Goal: Task Accomplishment & Management: Use online tool/utility

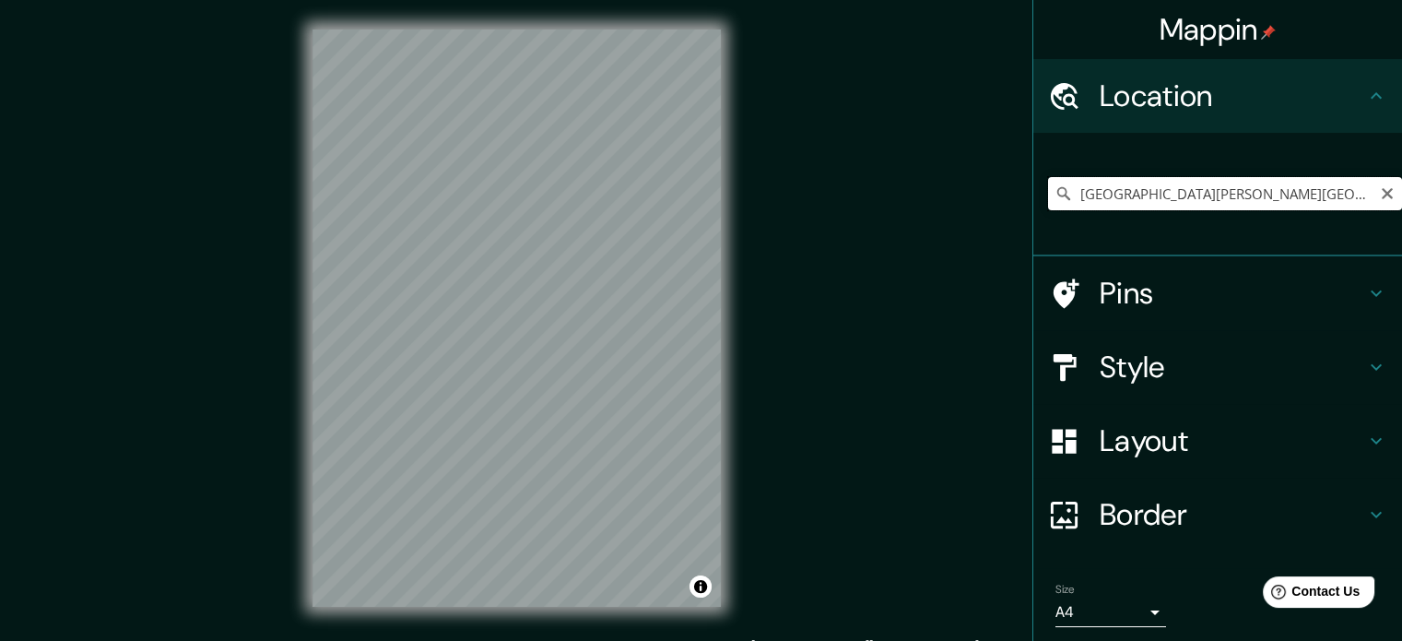
drag, startPoint x: 1224, startPoint y: 191, endPoint x: 1044, endPoint y: 207, distance: 180.5
click at [1048, 207] on input "[GEOGRAPHIC_DATA][PERSON_NAME][GEOGRAPHIC_DATA], [GEOGRAPHIC_DATA]" at bounding box center [1225, 193] width 354 height 33
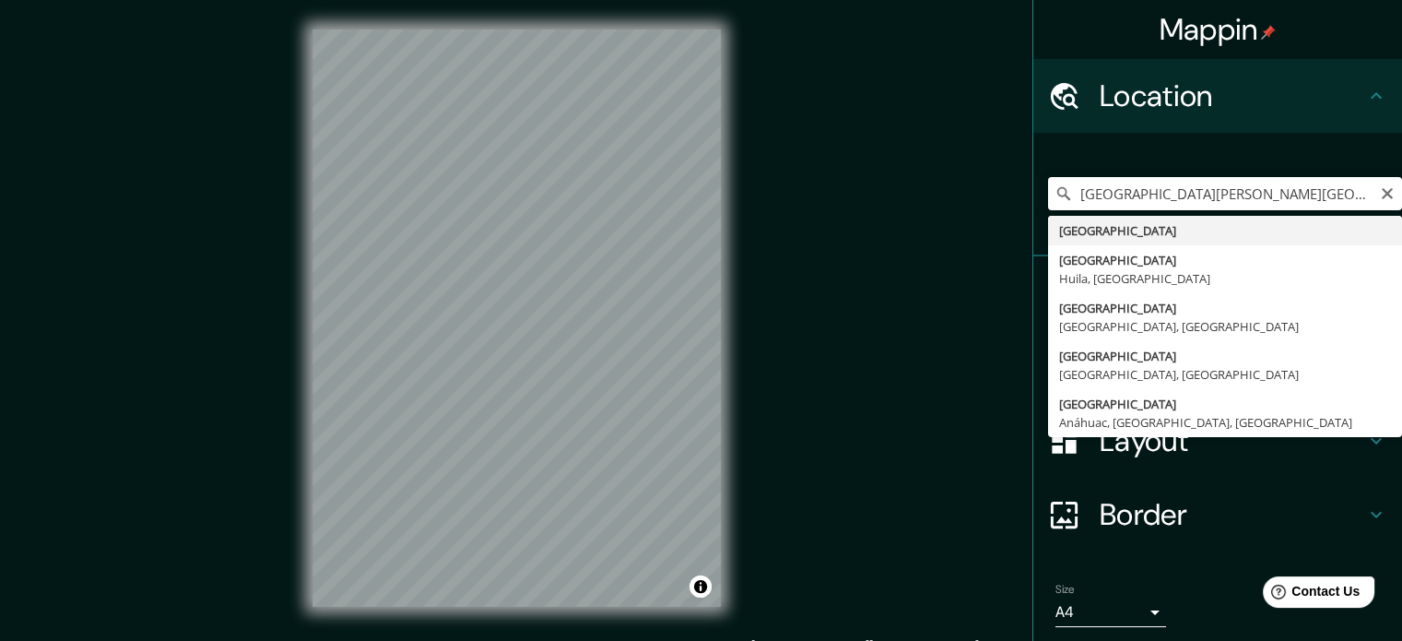
type input "[GEOGRAPHIC_DATA]"
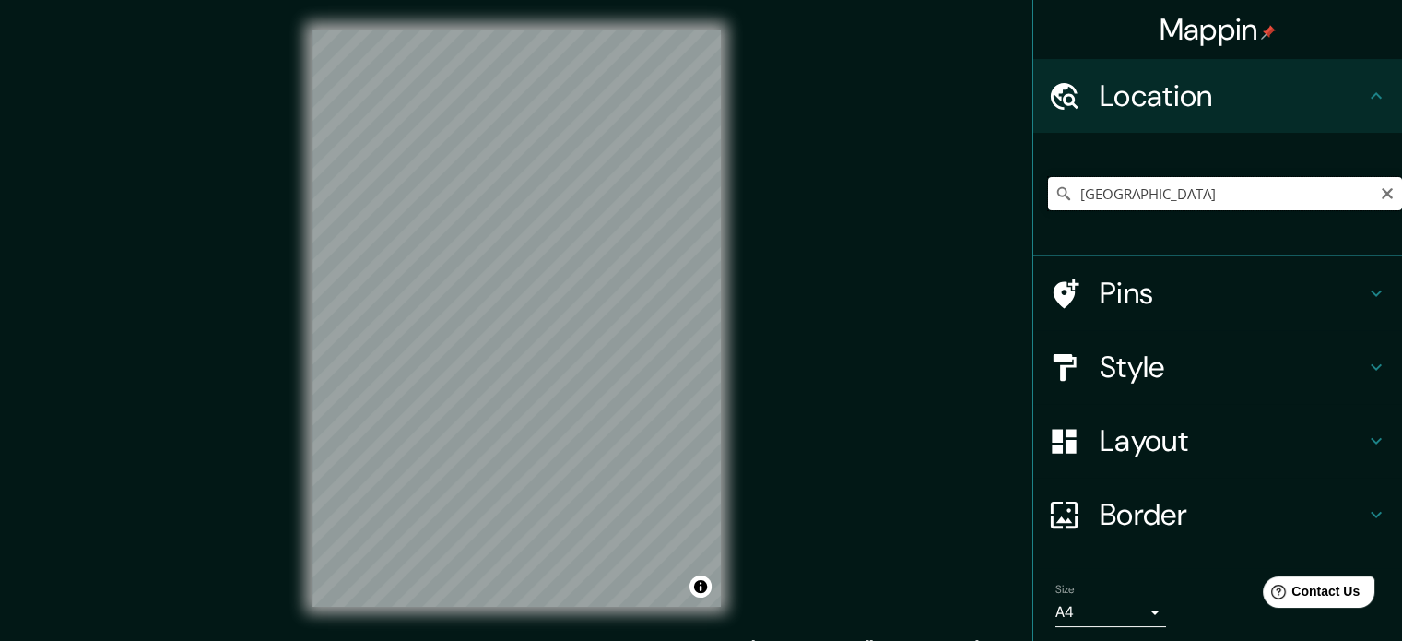
click at [1364, 188] on input "[GEOGRAPHIC_DATA]" at bounding box center [1225, 193] width 354 height 33
click at [1380, 192] on icon "Clear" at bounding box center [1387, 193] width 15 height 15
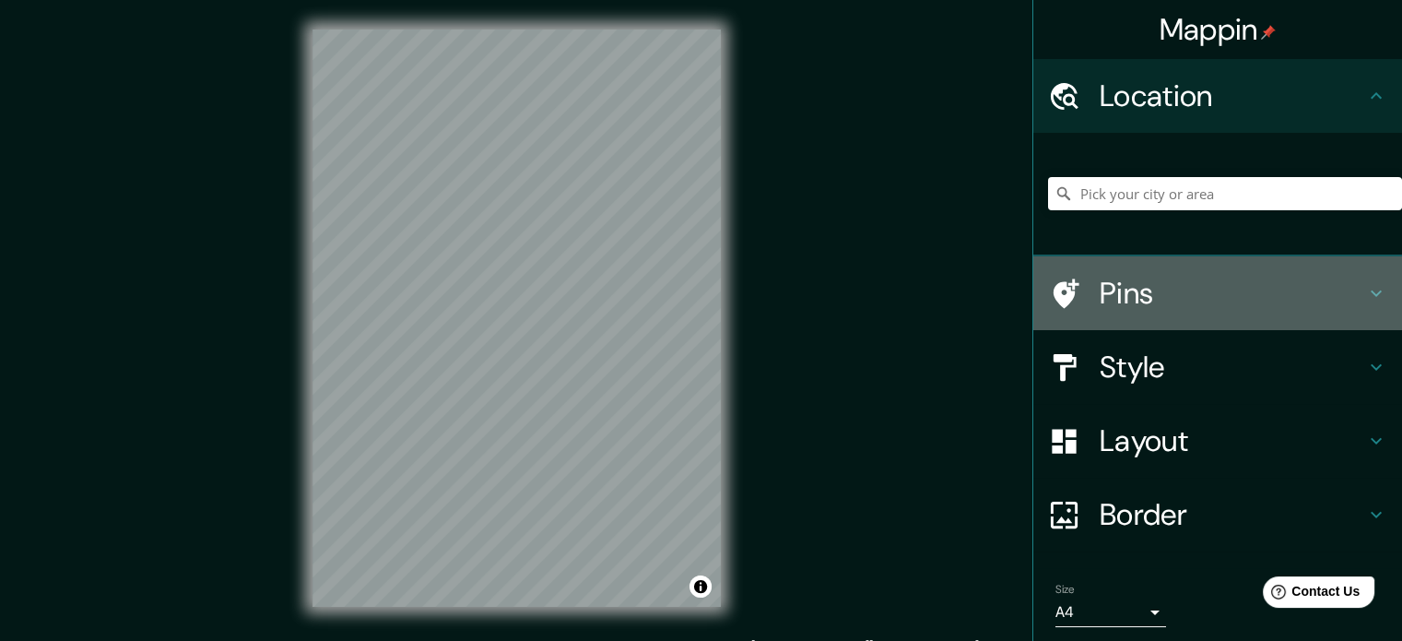
click at [1105, 279] on h4 "Pins" at bounding box center [1232, 293] width 265 height 37
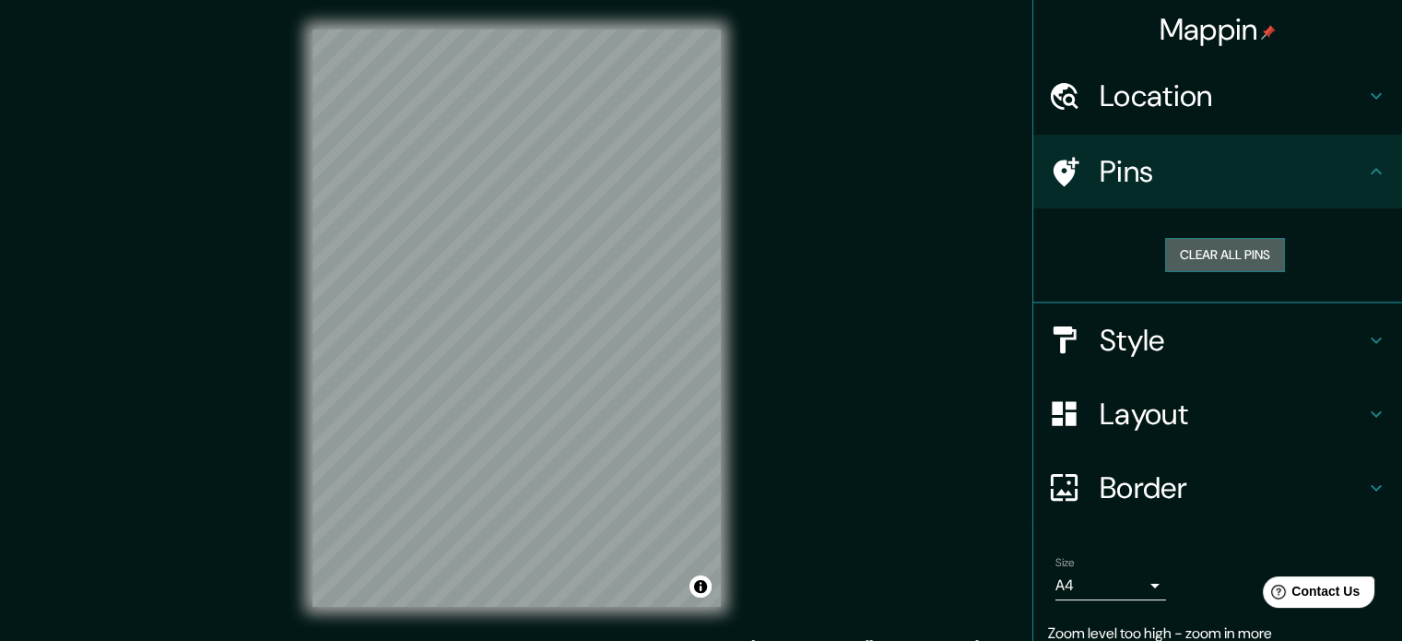
click at [1196, 258] on button "Clear all pins" at bounding box center [1225, 255] width 120 height 34
click at [1204, 171] on h4 "Pins" at bounding box center [1232, 171] width 265 height 37
click at [1186, 328] on h4 "Style" at bounding box center [1232, 340] width 265 height 37
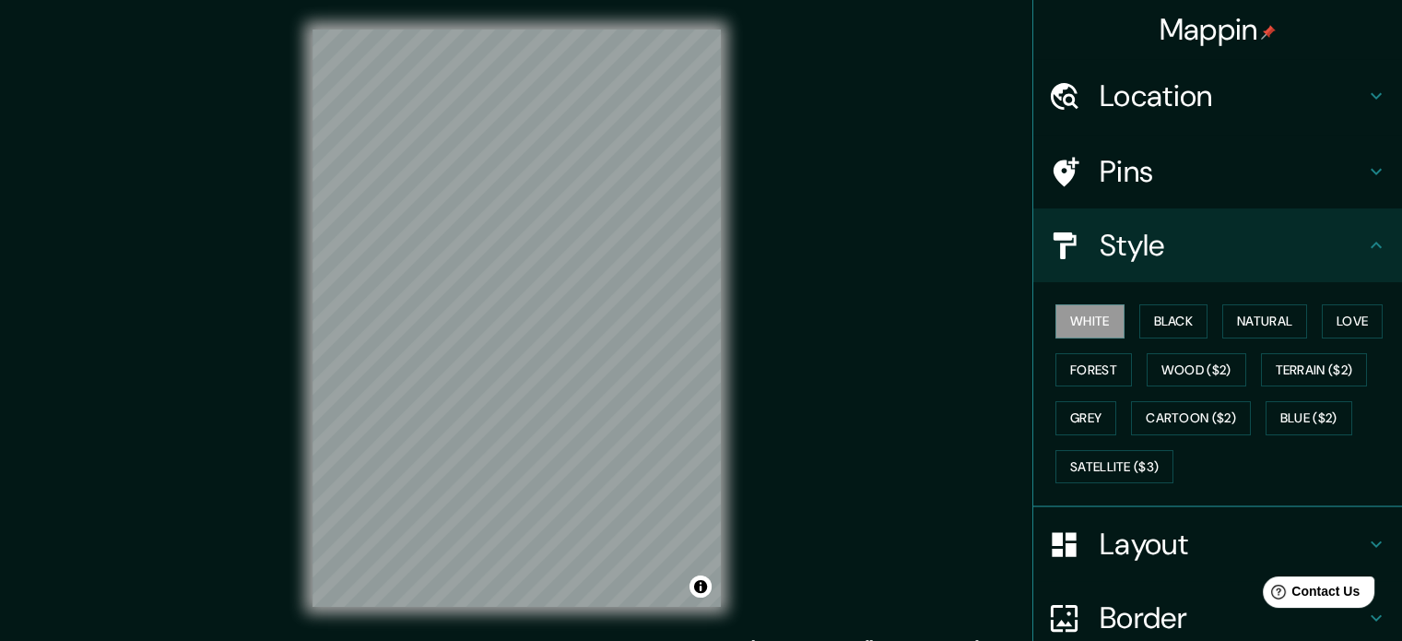
click at [1161, 525] on h4 "Layout" at bounding box center [1232, 543] width 265 height 37
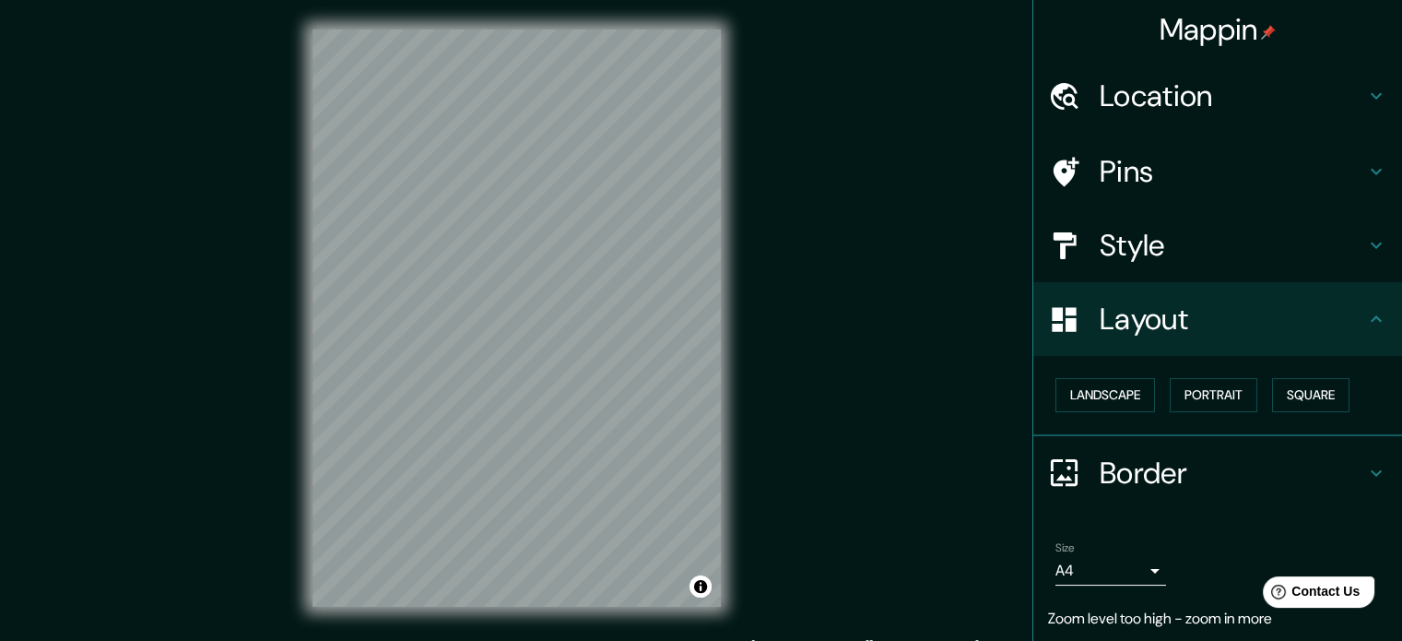
scroll to position [57, 0]
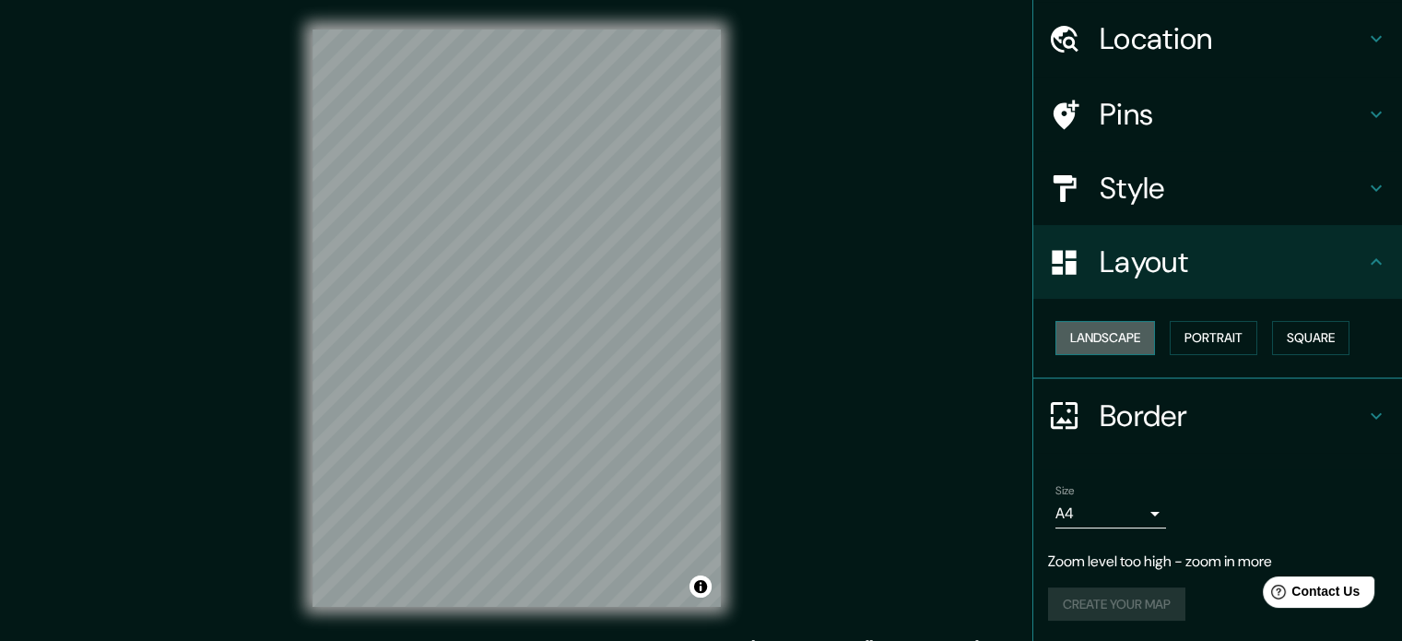
click at [1097, 334] on button "Landscape" at bounding box center [1105, 338] width 100 height 34
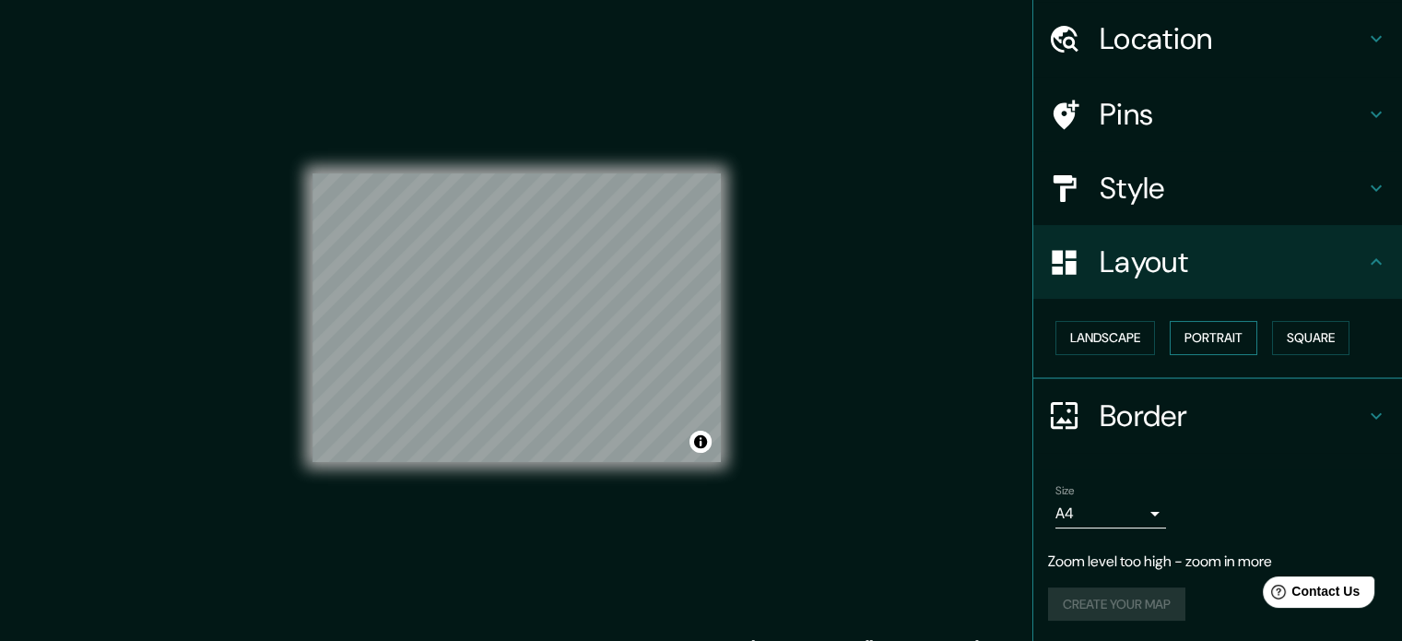
click at [1170, 334] on button "Portrait" at bounding box center [1214, 338] width 88 height 34
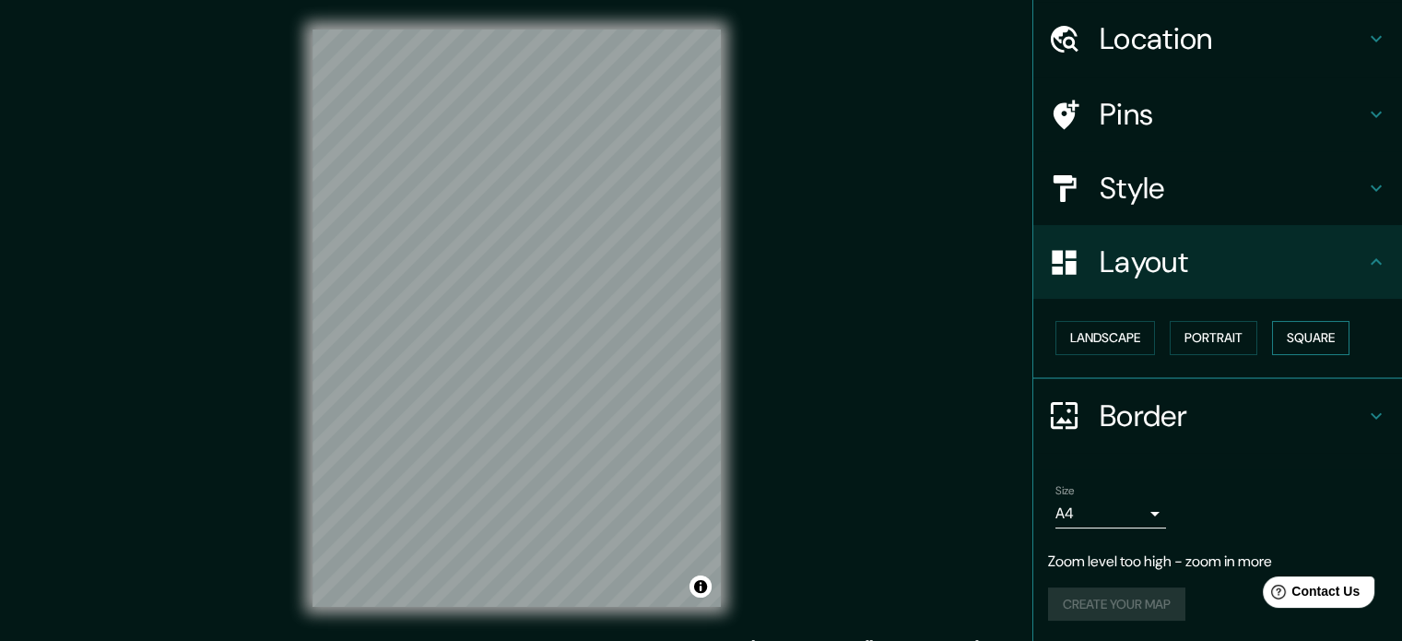
click at [1282, 339] on button "Square" at bounding box center [1310, 338] width 77 height 34
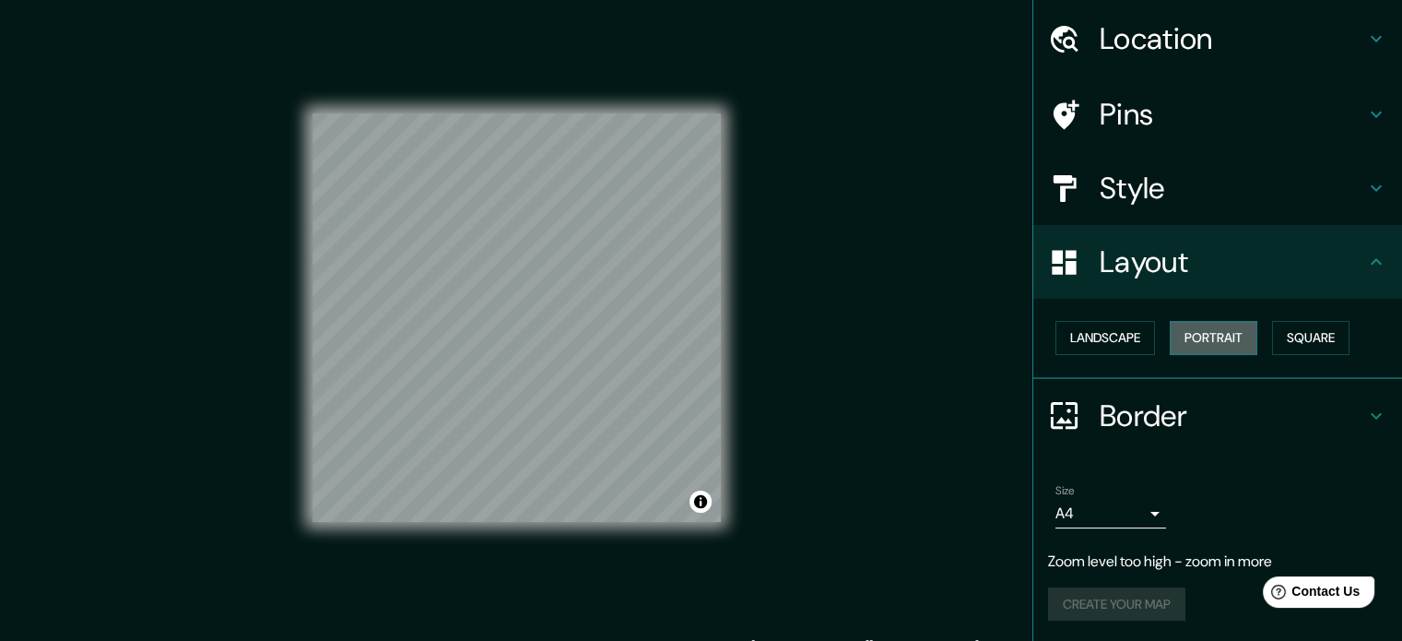
click at [1183, 340] on button "Portrait" at bounding box center [1214, 338] width 88 height 34
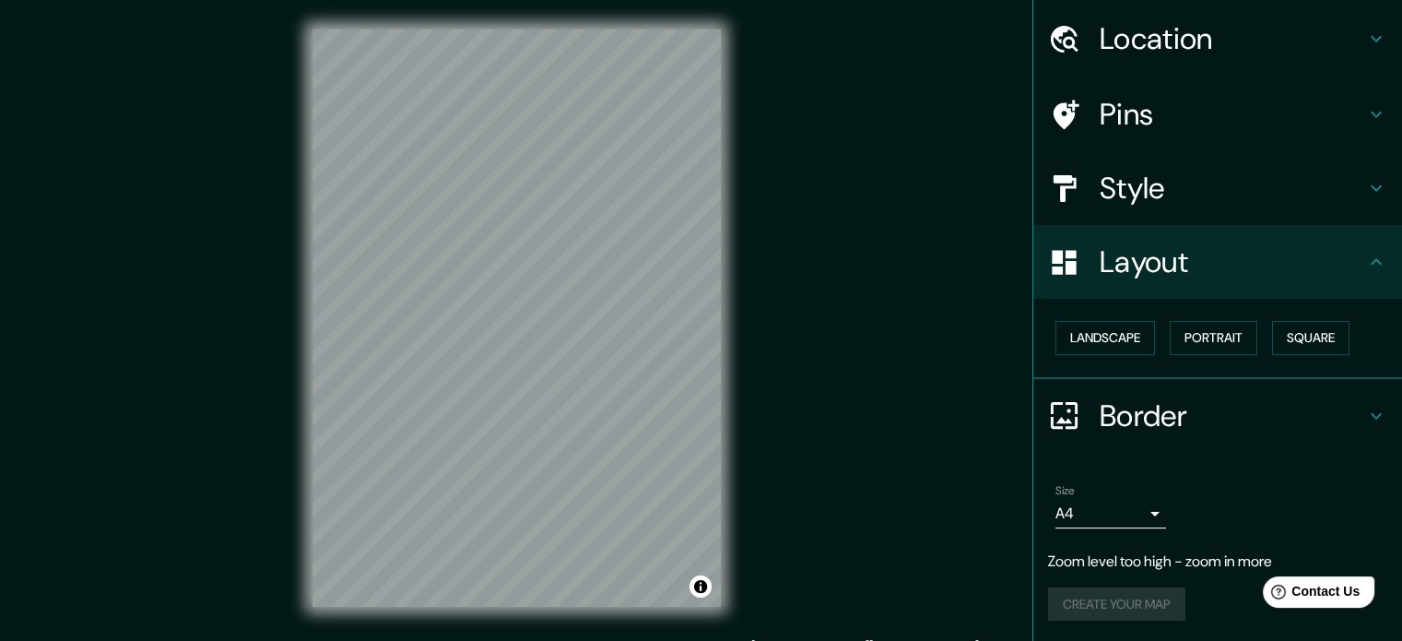
click at [1206, 284] on div "Layout" at bounding box center [1217, 262] width 369 height 74
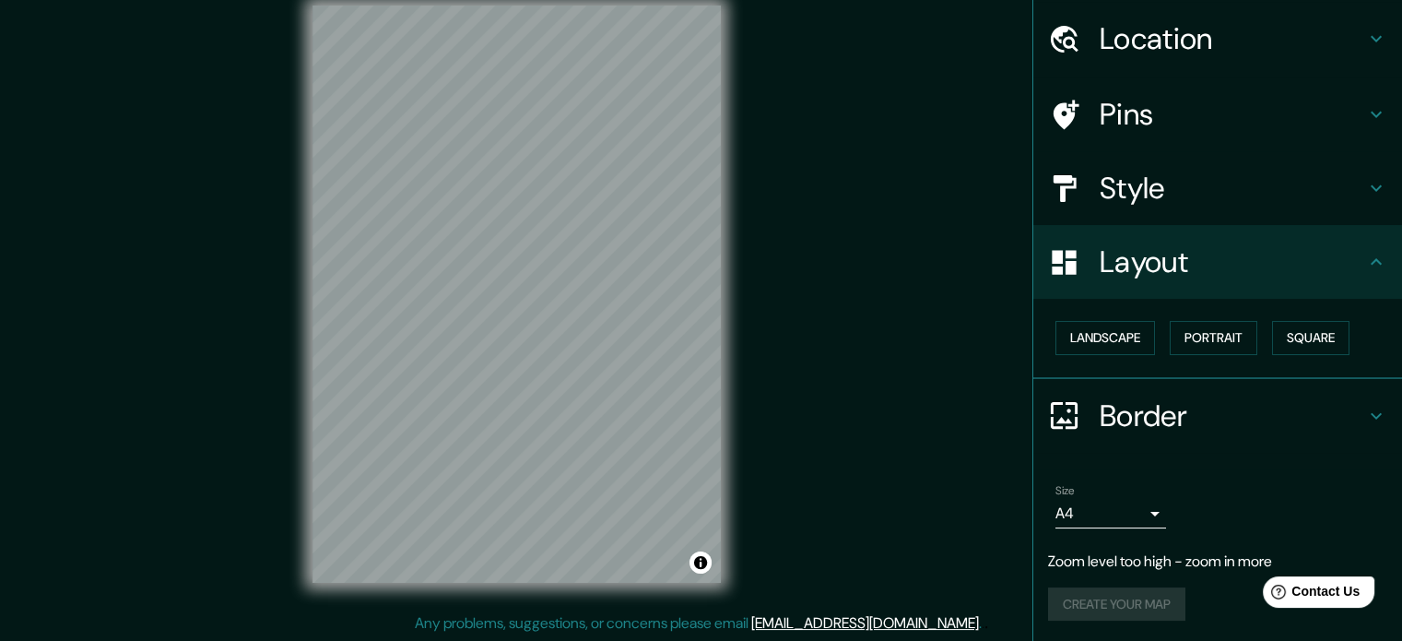
scroll to position [0, 0]
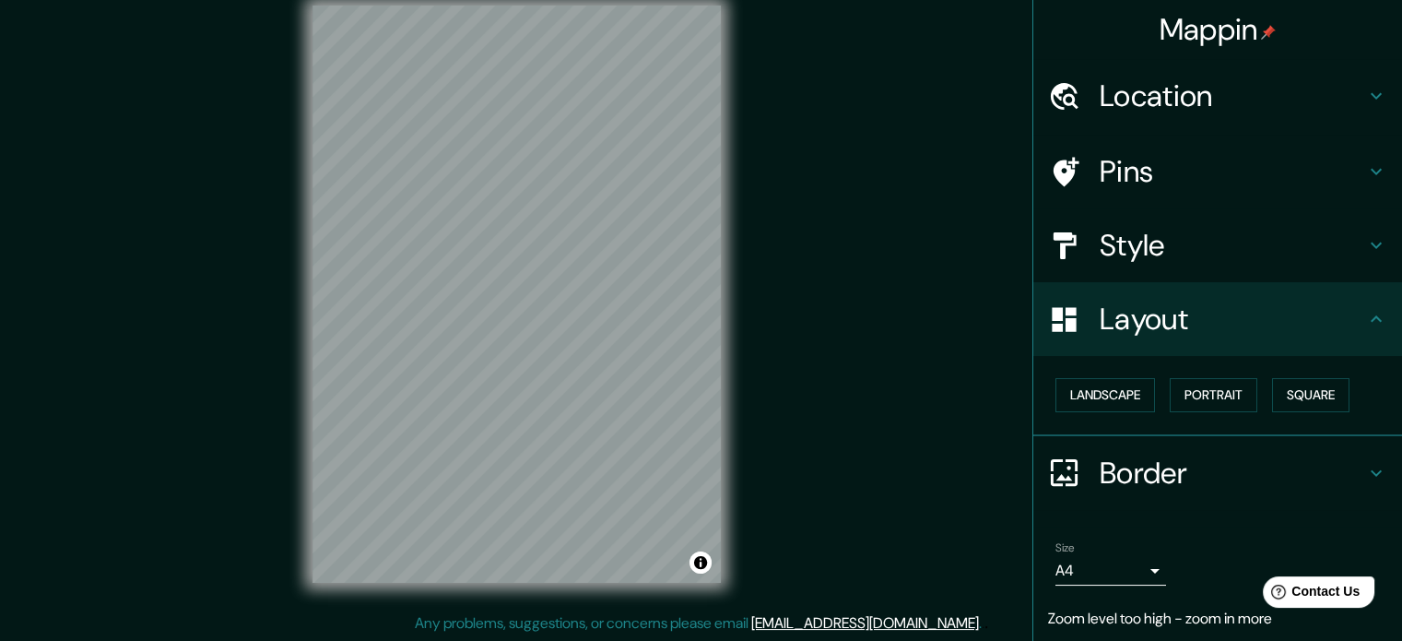
click at [1143, 260] on h4 "Style" at bounding box center [1232, 245] width 265 height 37
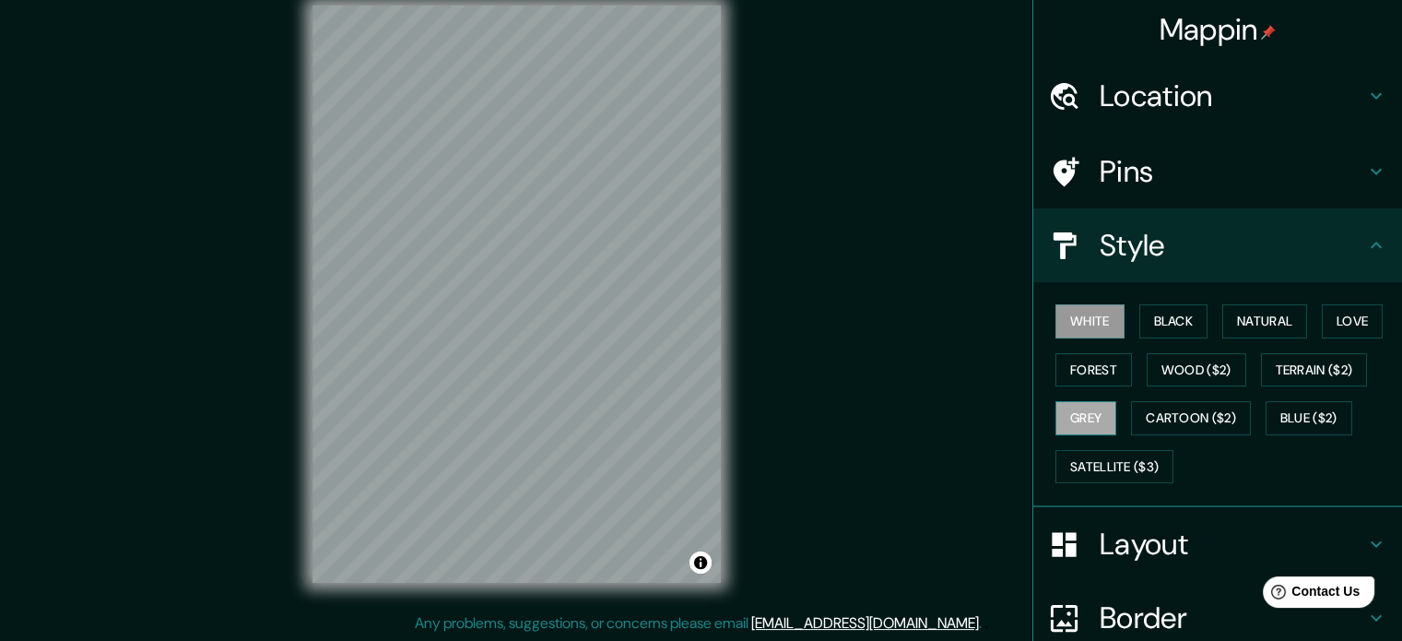
click at [1099, 405] on button "Grey" at bounding box center [1085, 418] width 61 height 34
click at [1155, 398] on div "White Black Natural Love Forest Wood ($2) Terrain ($2) Grey Cartoon ($2) Blue (…" at bounding box center [1225, 394] width 354 height 194
click at [1171, 410] on button "Cartoon ($2)" at bounding box center [1191, 418] width 120 height 34
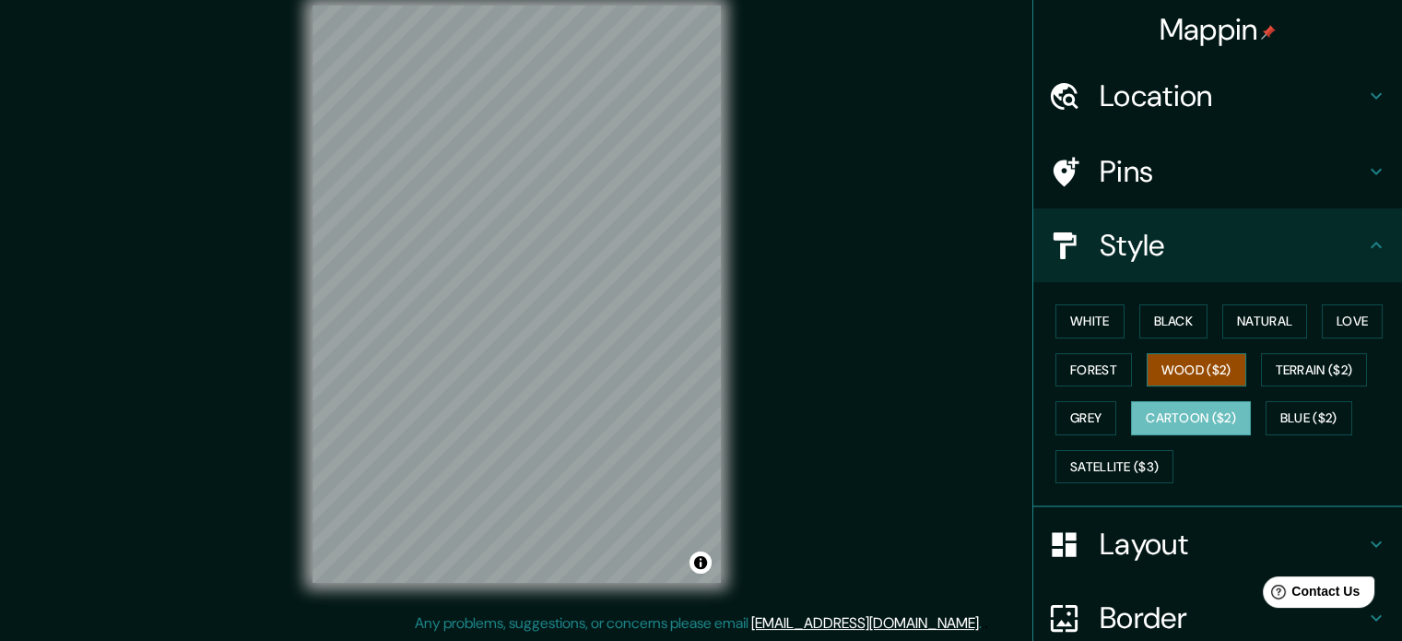
click at [1180, 379] on button "Wood ($2)" at bounding box center [1197, 370] width 100 height 34
click at [1240, 322] on button "Natural" at bounding box center [1264, 321] width 85 height 34
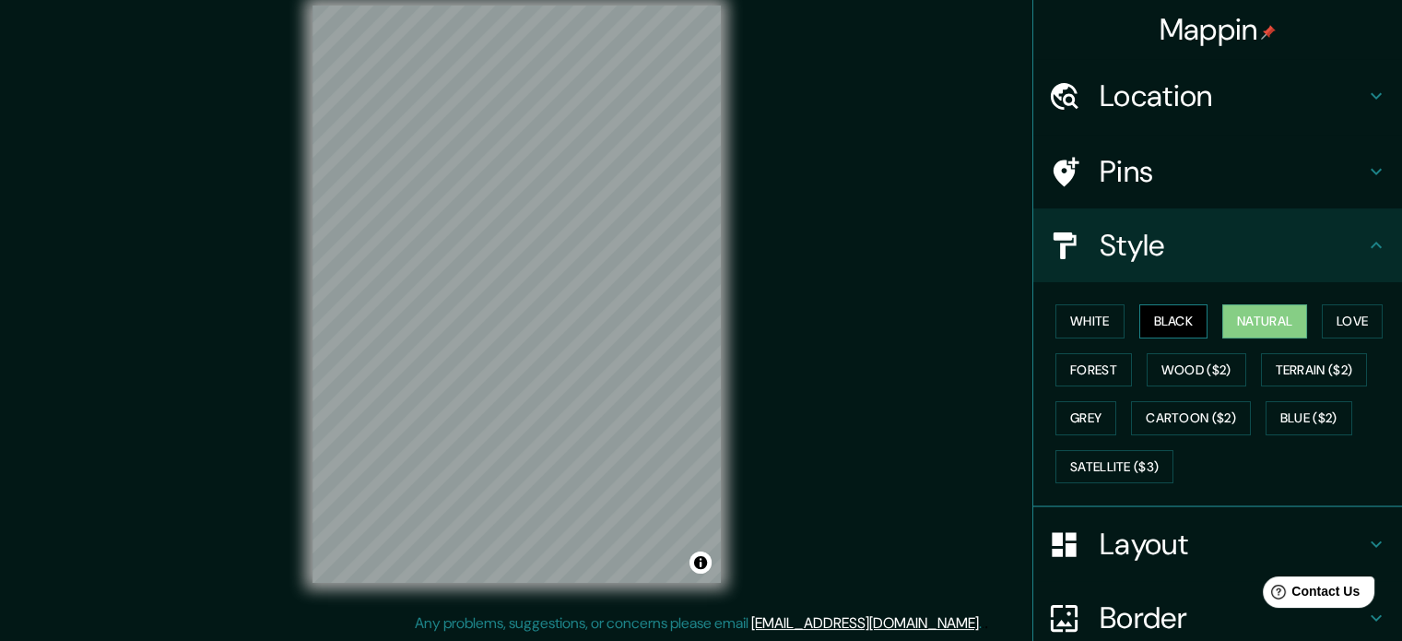
click at [1150, 312] on button "Black" at bounding box center [1173, 321] width 69 height 34
click at [1102, 312] on button "White" at bounding box center [1089, 321] width 69 height 34
click at [1172, 95] on h4 "Location" at bounding box center [1232, 95] width 265 height 37
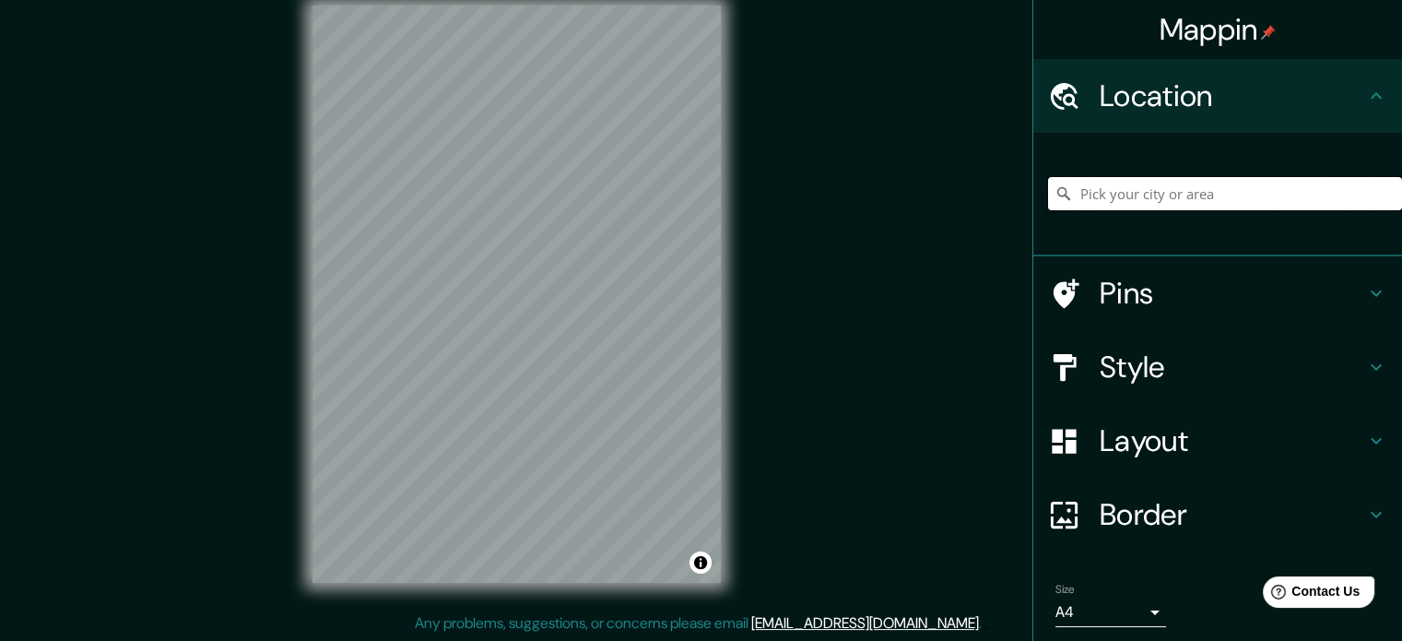
click at [1276, 194] on input "Pick your city or area" at bounding box center [1225, 193] width 354 height 33
type input "[GEOGRAPHIC_DATA][PERSON_NAME][GEOGRAPHIC_DATA], [GEOGRAPHIC_DATA]"
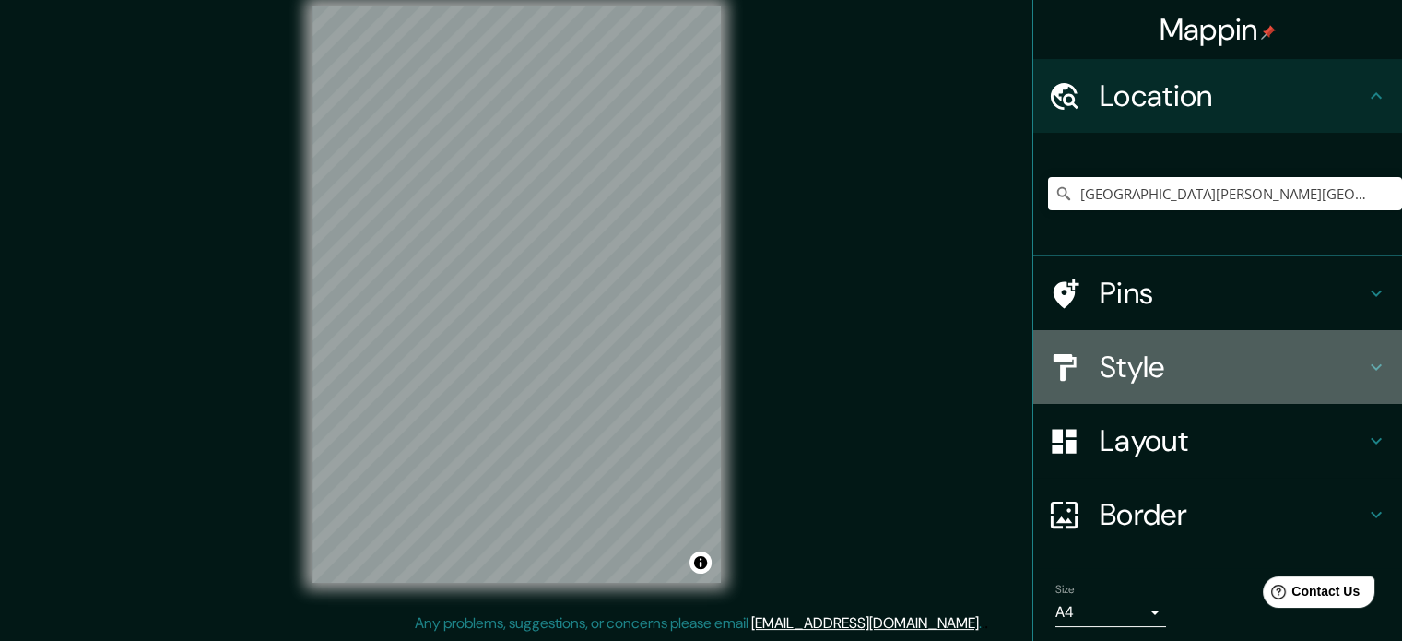
click at [1121, 380] on h4 "Style" at bounding box center [1232, 366] width 265 height 37
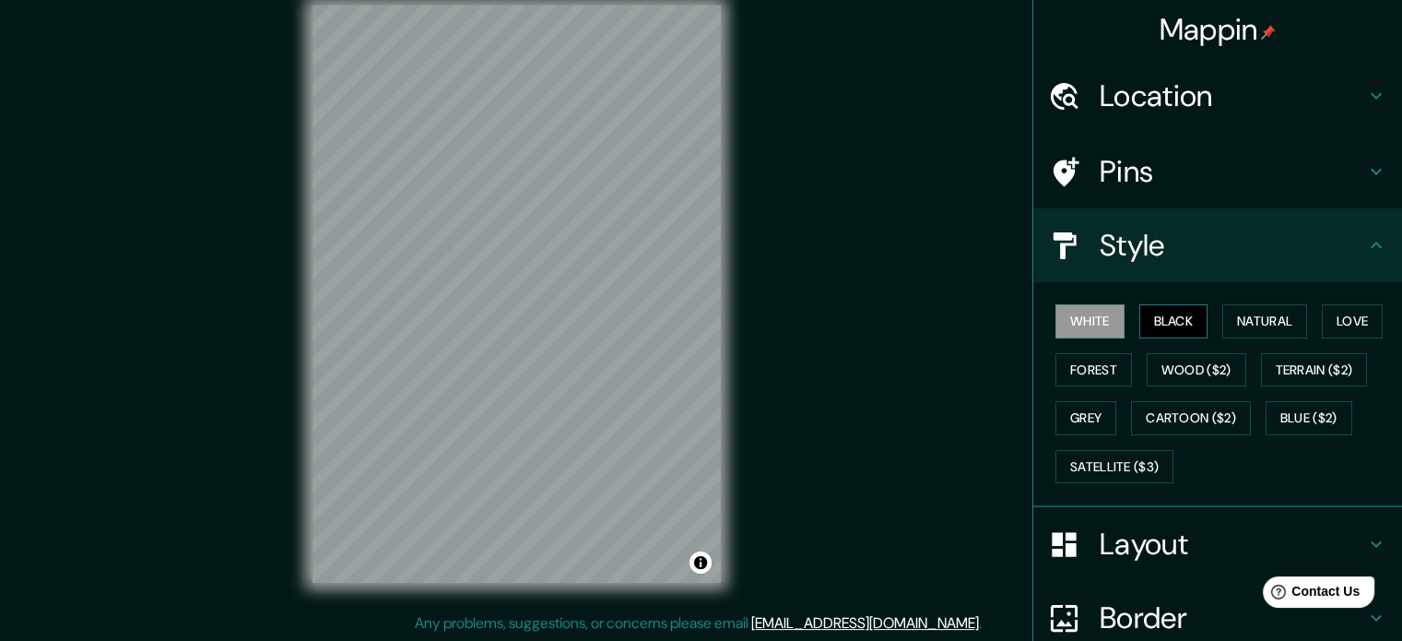
click at [1169, 307] on button "Black" at bounding box center [1173, 321] width 69 height 34
click at [1227, 323] on button "Natural" at bounding box center [1264, 321] width 85 height 34
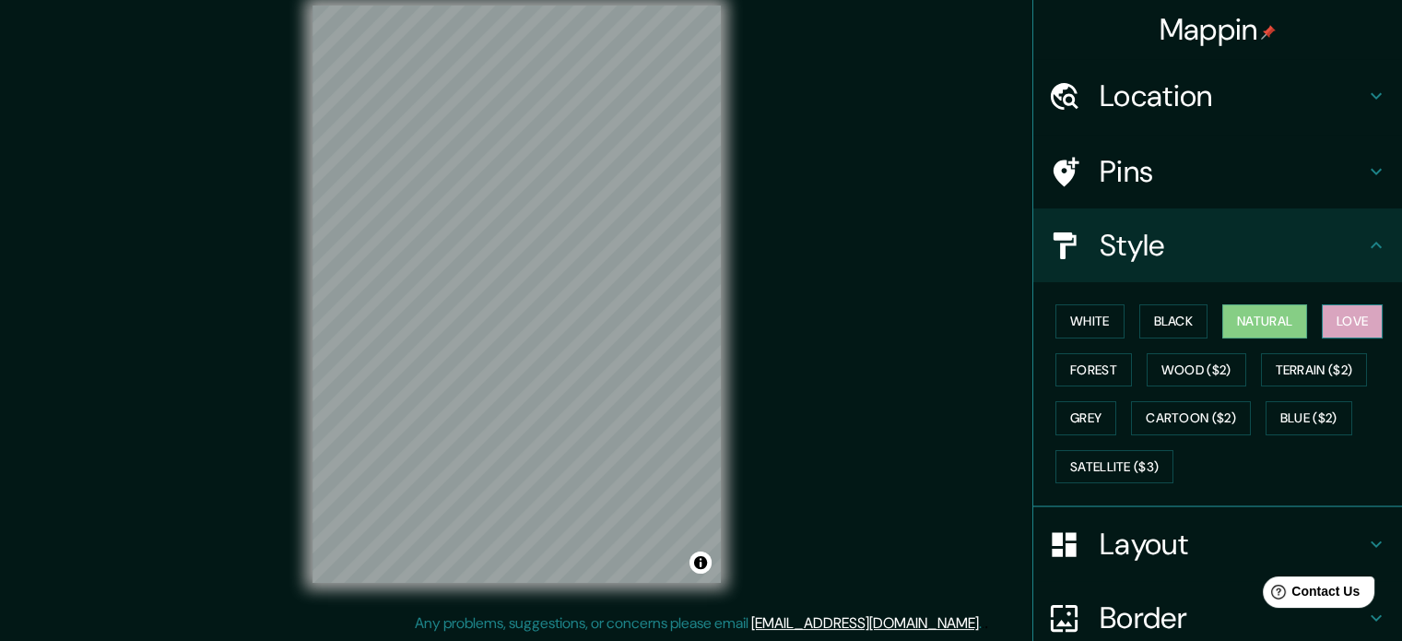
click at [1348, 323] on button "Love" at bounding box center [1352, 321] width 61 height 34
click at [1090, 361] on button "Forest" at bounding box center [1093, 370] width 77 height 34
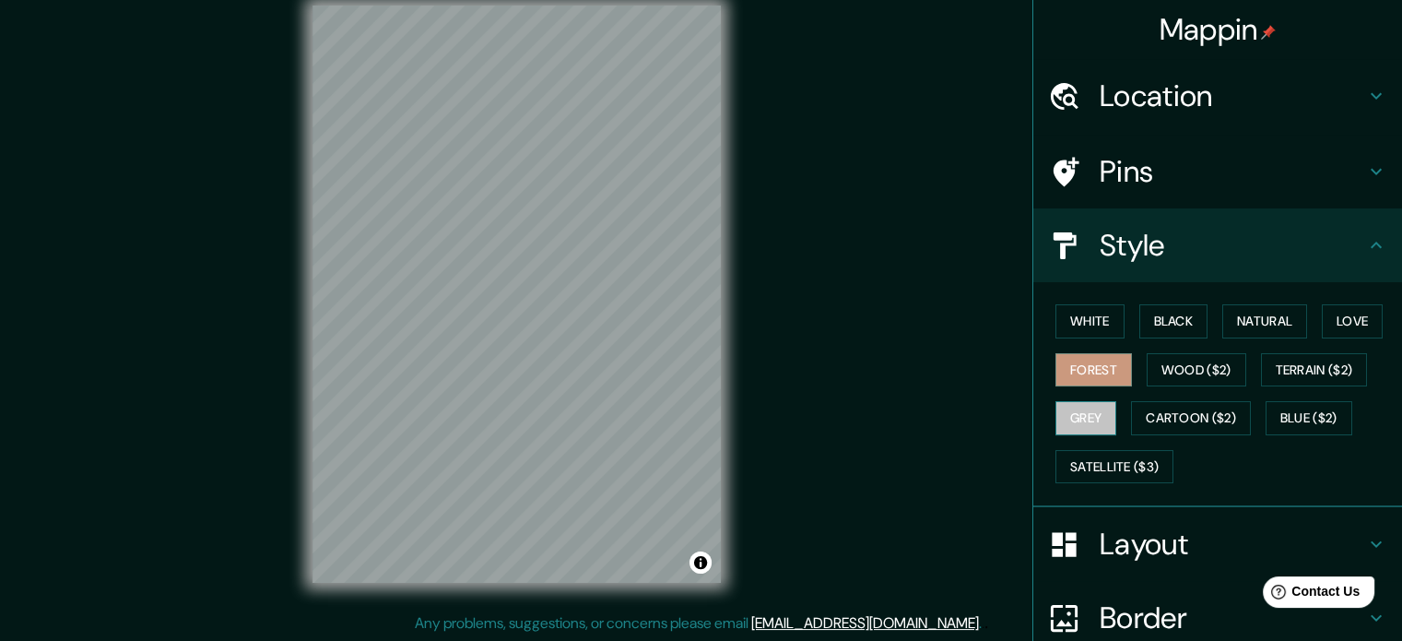
click at [1094, 405] on button "Grey" at bounding box center [1085, 418] width 61 height 34
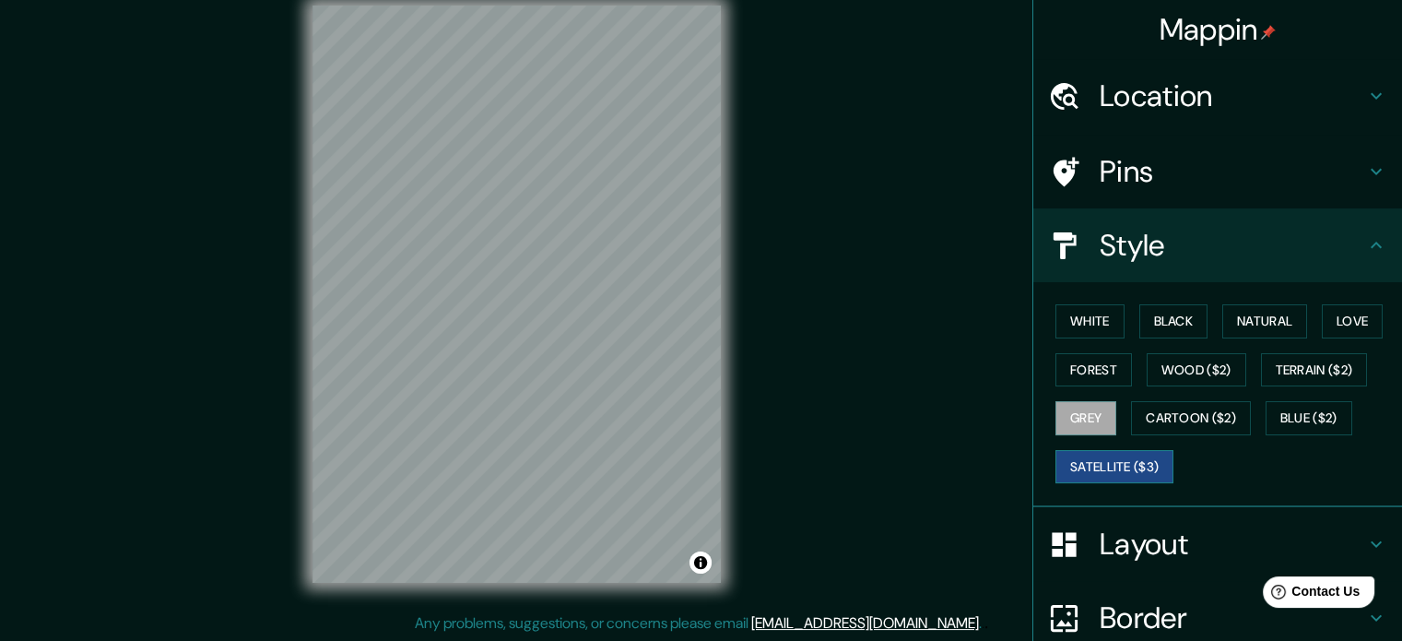
click at [1113, 456] on button "Satellite ($3)" at bounding box center [1114, 467] width 118 height 34
click at [1157, 411] on button "Cartoon ($2)" at bounding box center [1191, 418] width 120 height 34
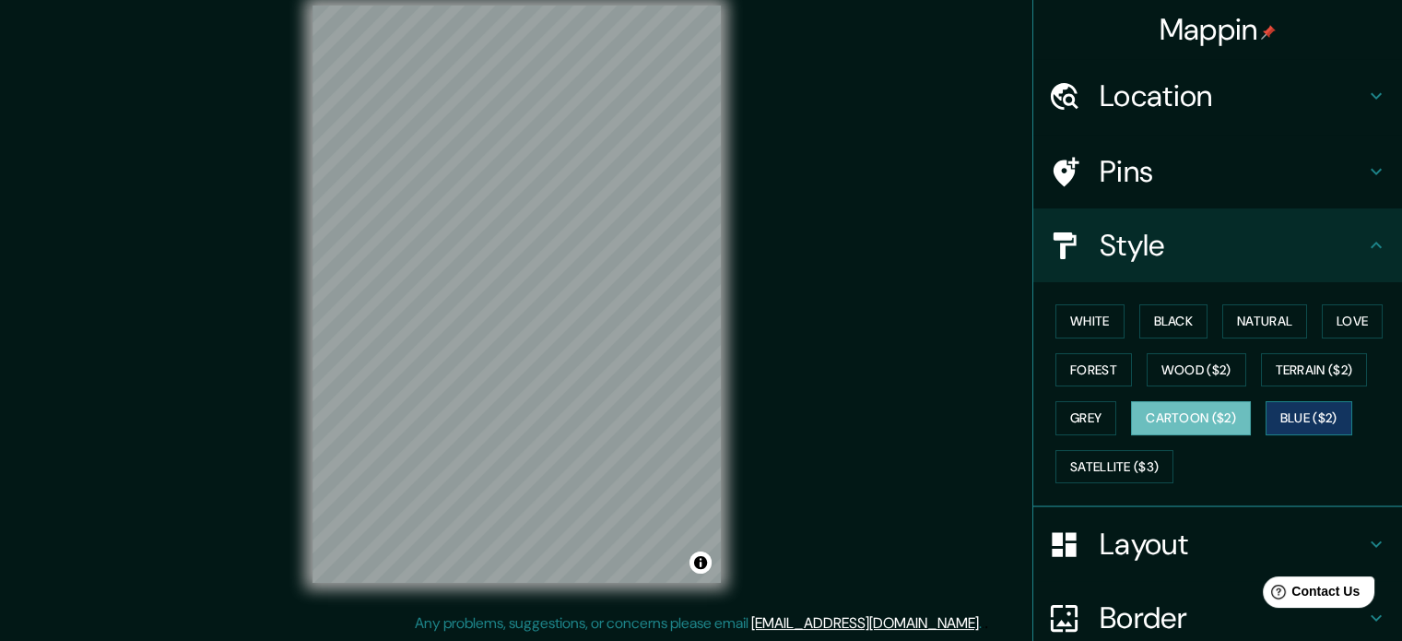
click at [1289, 410] on button "Blue ($2)" at bounding box center [1308, 418] width 87 height 34
click at [1290, 378] on button "Terrain ($2)" at bounding box center [1314, 370] width 107 height 34
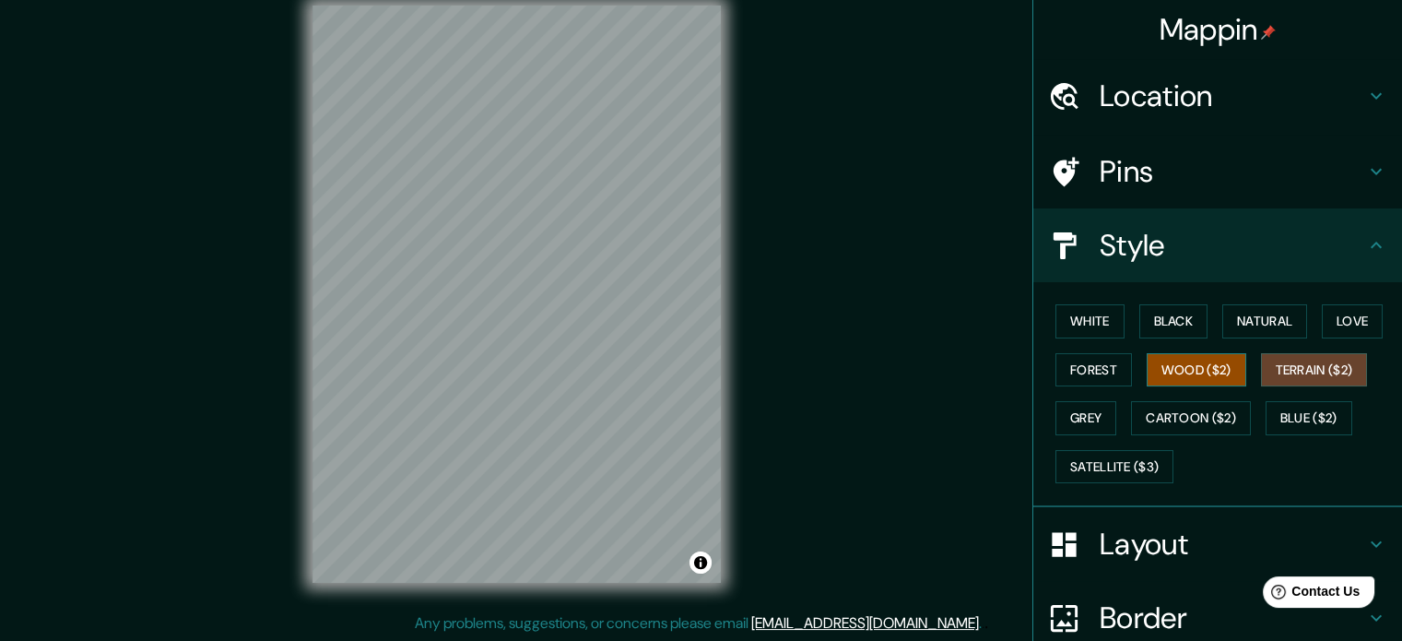
click at [1223, 371] on button "Wood ($2)" at bounding box center [1197, 370] width 100 height 34
click at [1102, 366] on button "Forest" at bounding box center [1093, 370] width 77 height 34
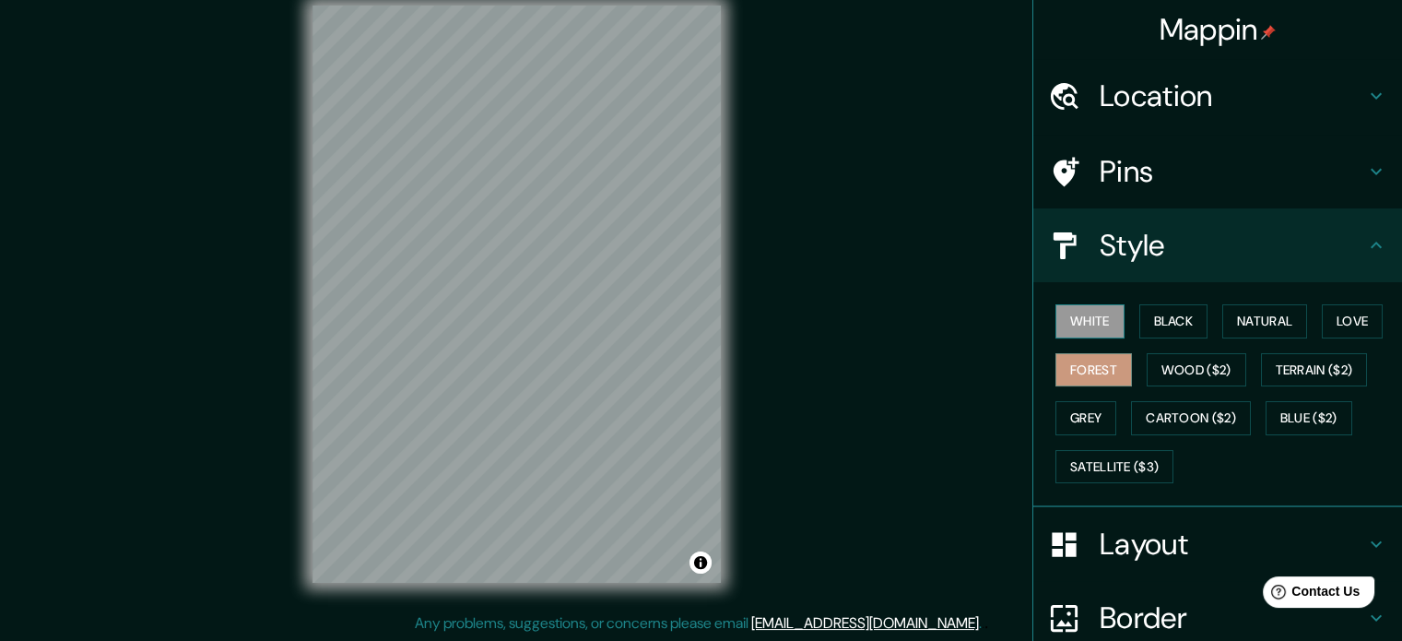
click at [1103, 304] on button "White" at bounding box center [1089, 321] width 69 height 34
click at [1163, 320] on button "Black" at bounding box center [1173, 321] width 69 height 34
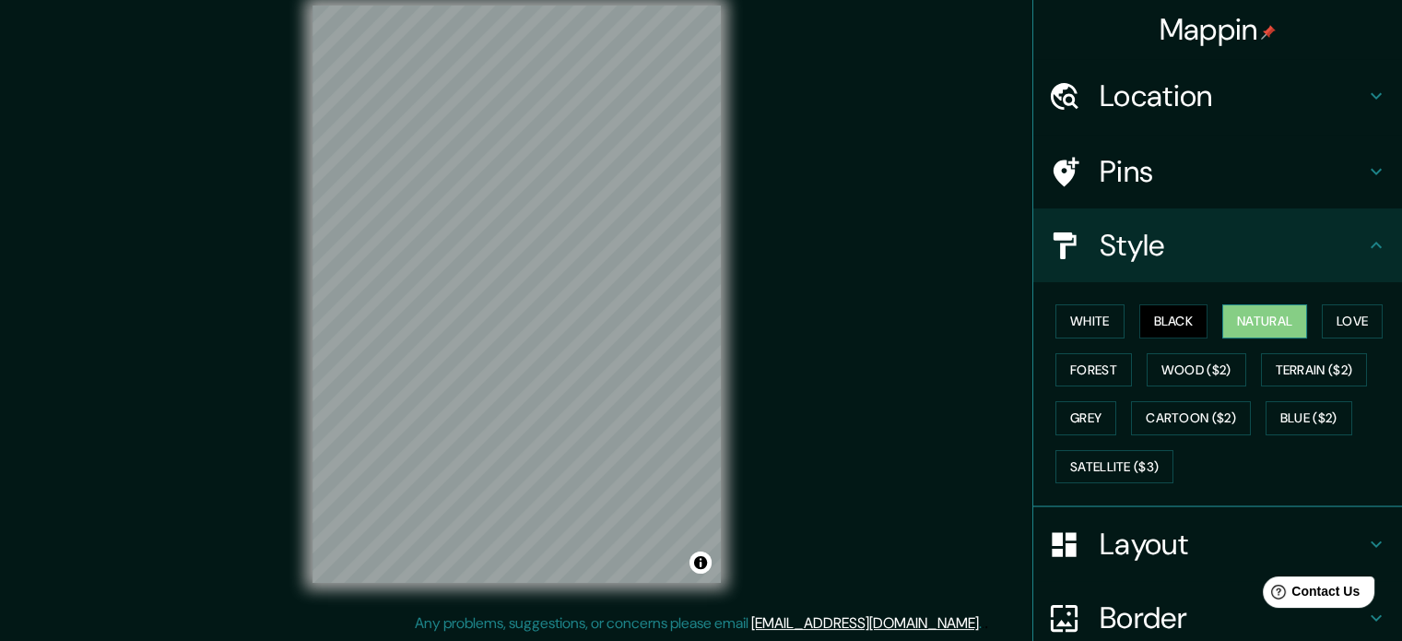
click at [1231, 317] on button "Natural" at bounding box center [1264, 321] width 85 height 34
click at [1110, 364] on button "Forest" at bounding box center [1093, 370] width 77 height 34
click at [1261, 324] on button "Natural" at bounding box center [1264, 321] width 85 height 34
click at [1172, 320] on button "Black" at bounding box center [1173, 321] width 69 height 34
click at [1092, 316] on button "White" at bounding box center [1089, 321] width 69 height 34
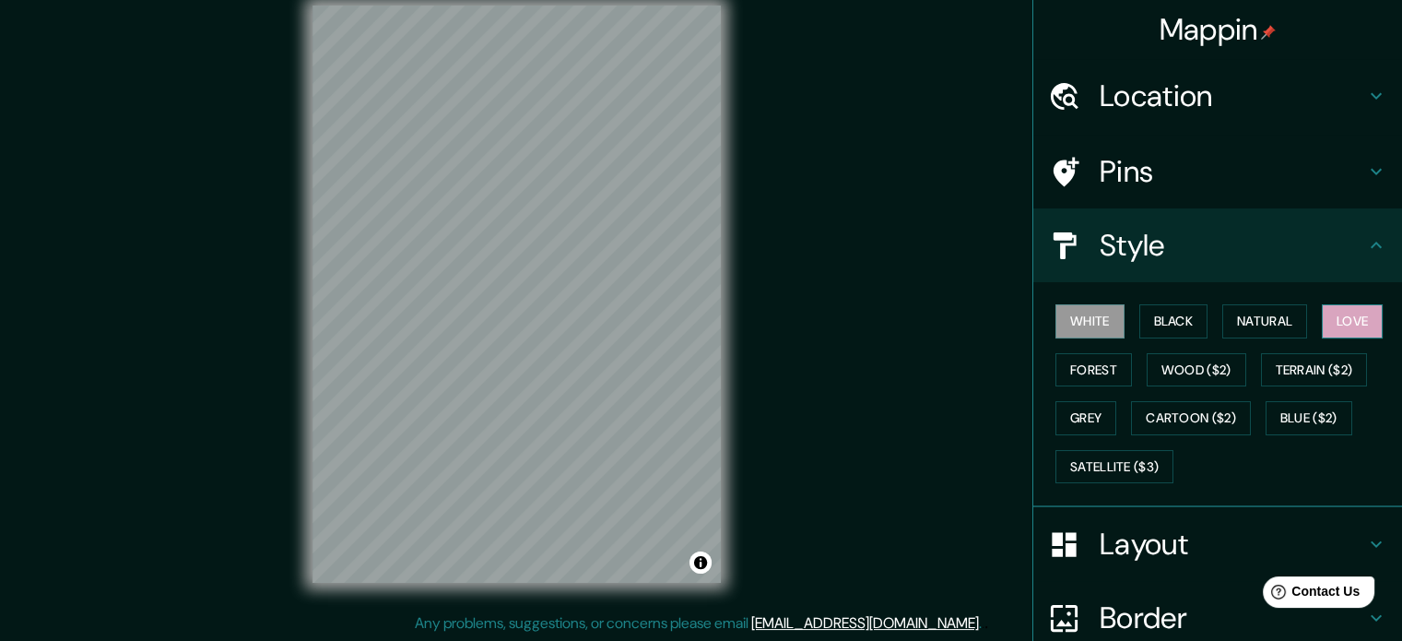
click at [1335, 324] on button "Love" at bounding box center [1352, 321] width 61 height 34
click at [1102, 313] on button "White" at bounding box center [1089, 321] width 69 height 34
click at [1181, 302] on div "White Black Natural Love Forest Wood ($2) Terrain ($2) Grey Cartoon ($2) Blue (…" at bounding box center [1225, 394] width 354 height 194
click at [1139, 316] on button "Black" at bounding box center [1173, 321] width 69 height 34
